Goal: Task Accomplishment & Management: Manage account settings

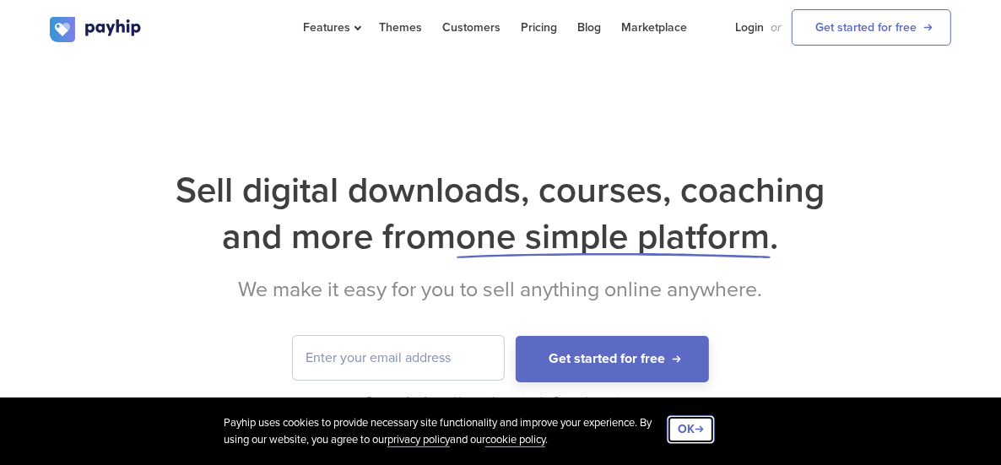
click at [696, 429] on button "OK" at bounding box center [691, 429] width 48 height 29
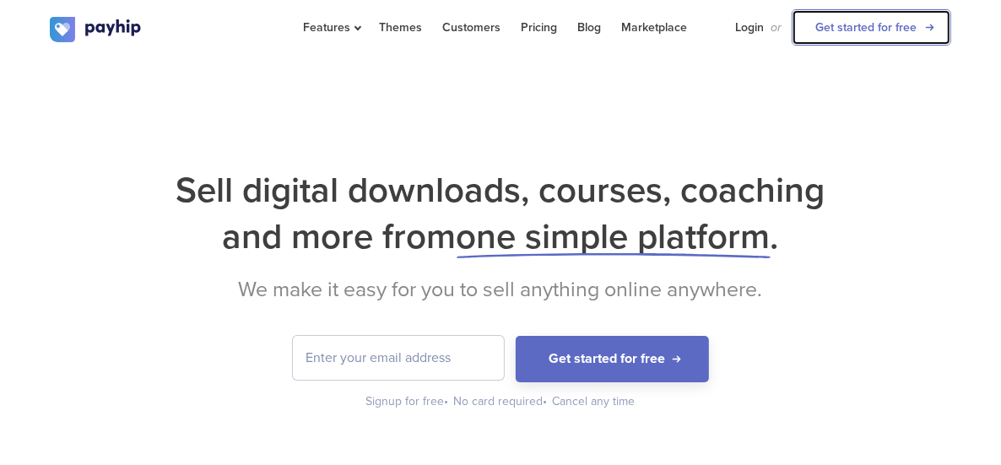
click at [926, 30] on link "Get started for free" at bounding box center [870, 27] width 159 height 36
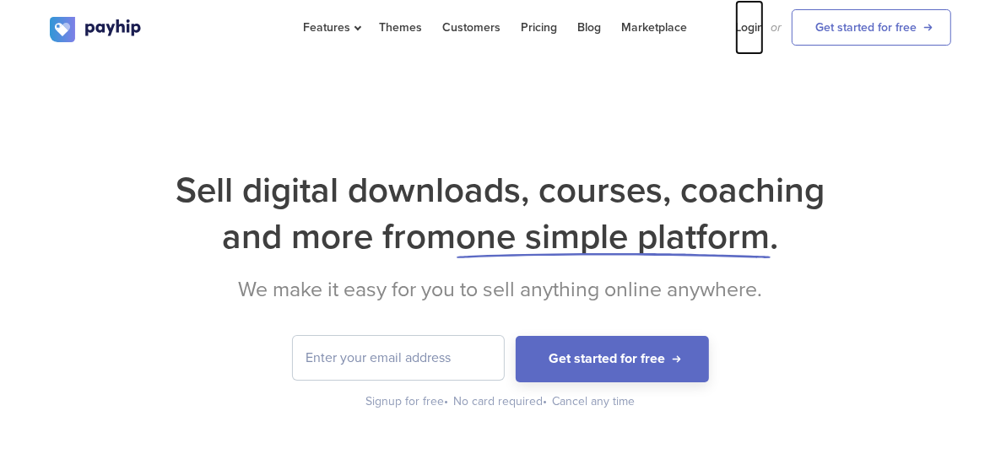
click at [764, 24] on link "Login" at bounding box center [749, 27] width 29 height 55
click at [764, 32] on link "Login" at bounding box center [749, 27] width 29 height 55
click at [385, 354] on input "email" at bounding box center [398, 358] width 211 height 44
click at [764, 27] on link "Login" at bounding box center [749, 27] width 29 height 55
